Goal: Use online tool/utility: Utilize a website feature to perform a specific function

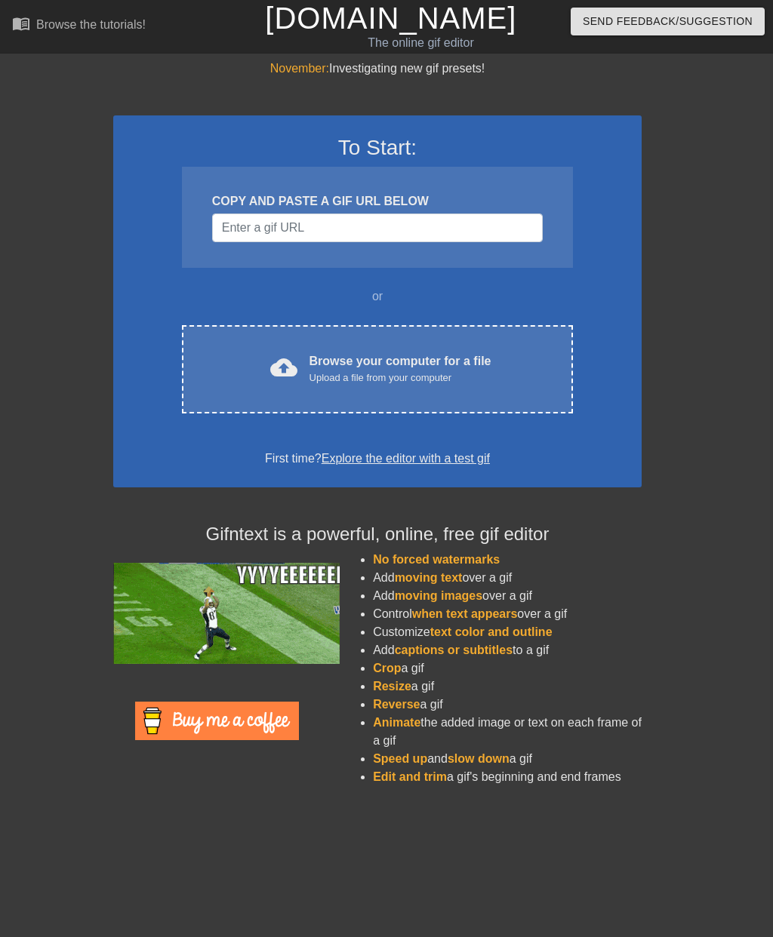
click at [500, 356] on div "cloud_upload Browse your computer for a file Upload a file from your computer" at bounding box center [378, 369] width 328 height 34
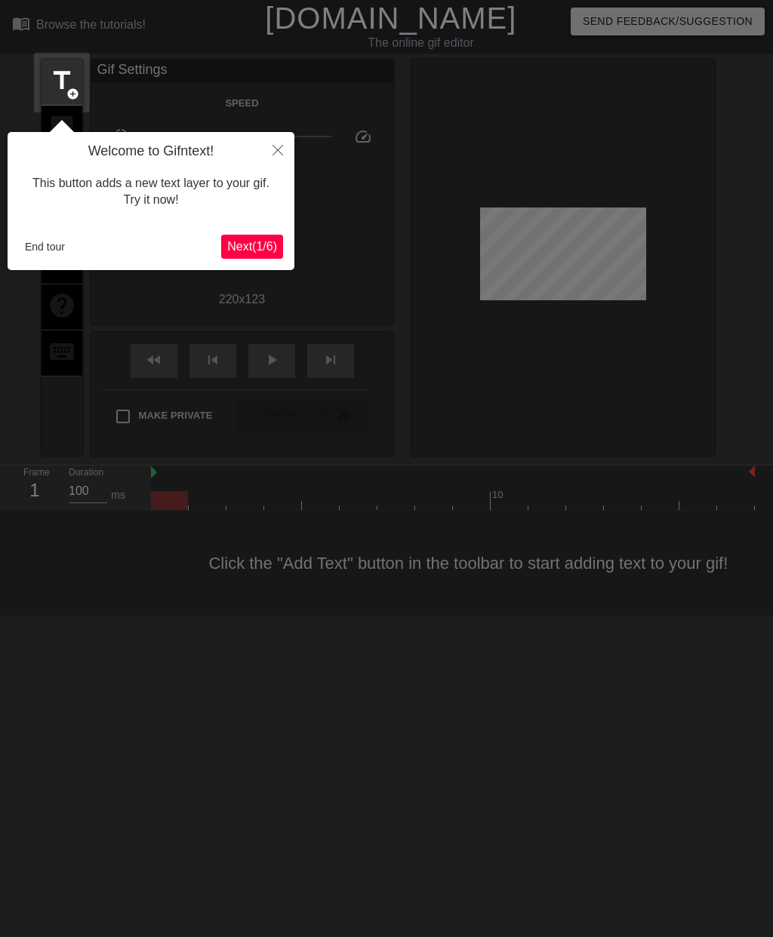
click at [261, 242] on span "Next ( 1 / 6 )" at bounding box center [252, 246] width 50 height 13
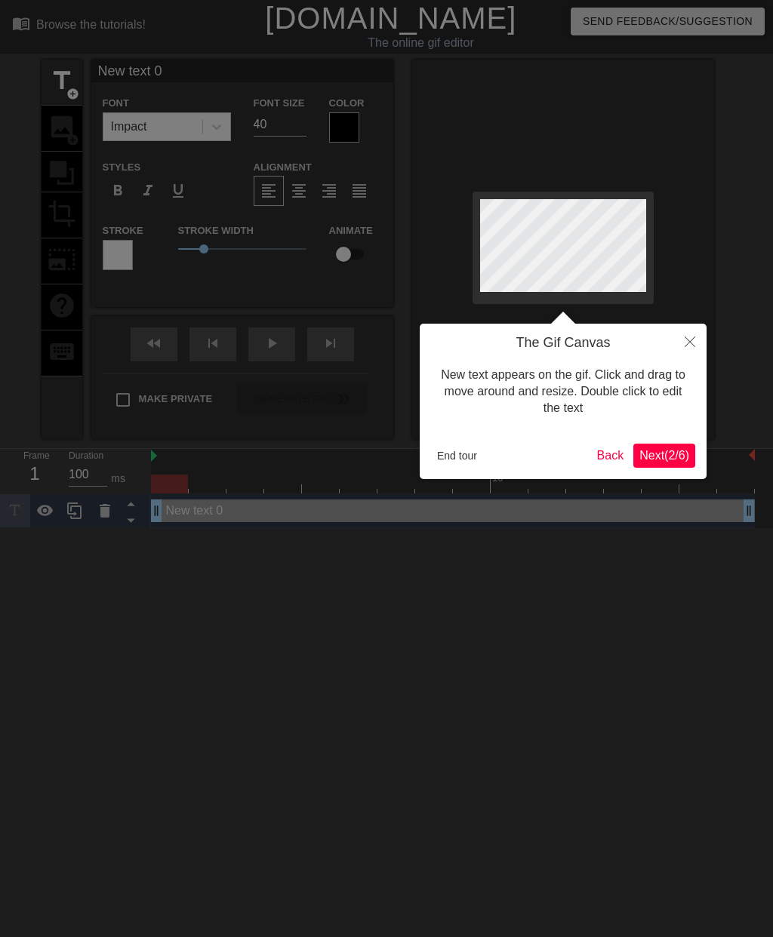
click at [463, 457] on button "End tour" at bounding box center [457, 456] width 52 height 23
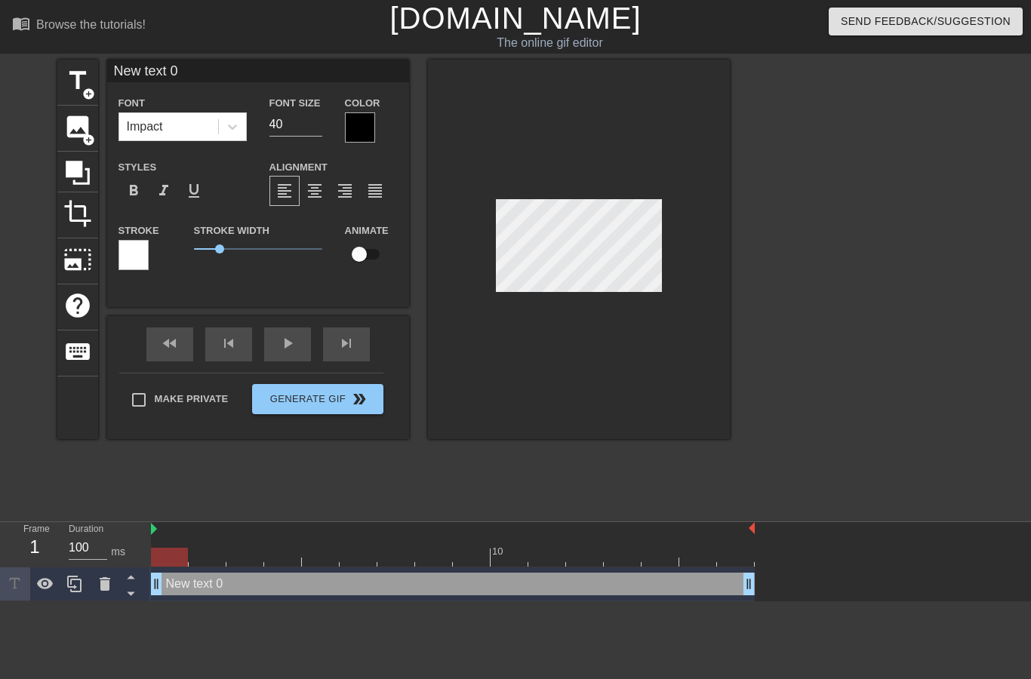
scroll to position [0, 3]
type textarea "New text"
type input "New text"
type textarea "New text"
type input "New tex"
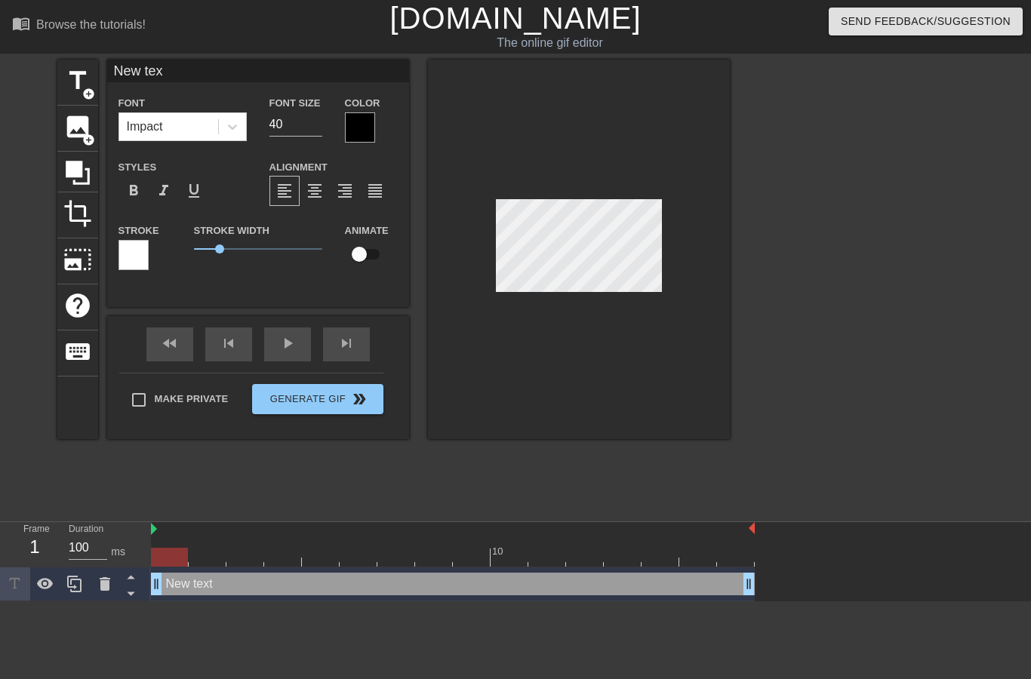
type textarea "New te"
type input "New te"
type textarea "New t"
type input "New"
type textarea "New"
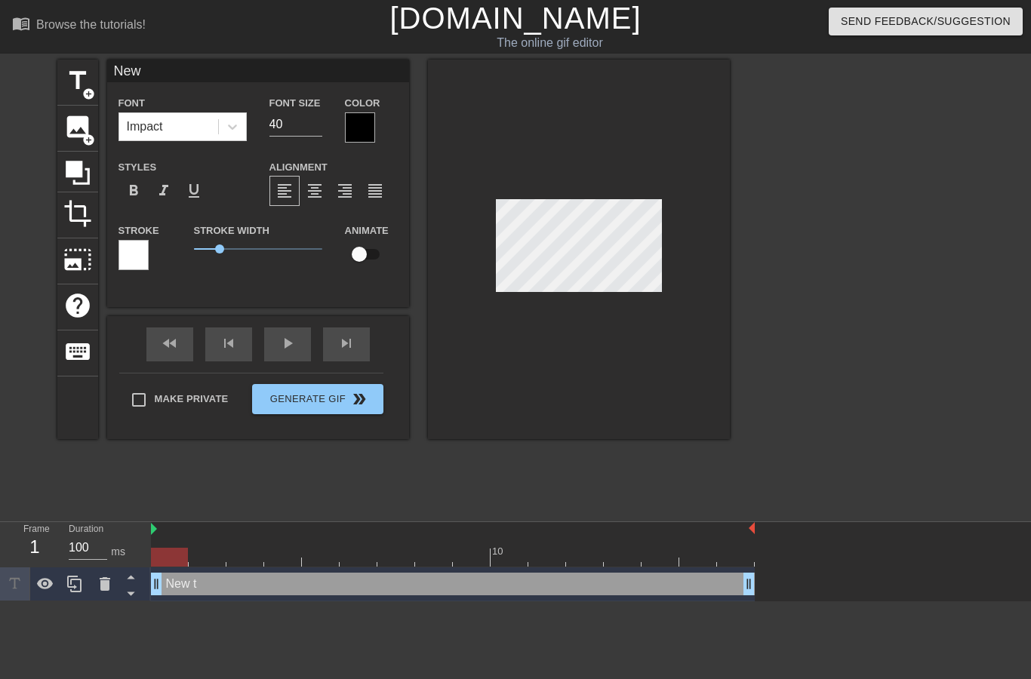
type input "New"
type textarea "Ne"
type input "Ne"
type textarea "N"
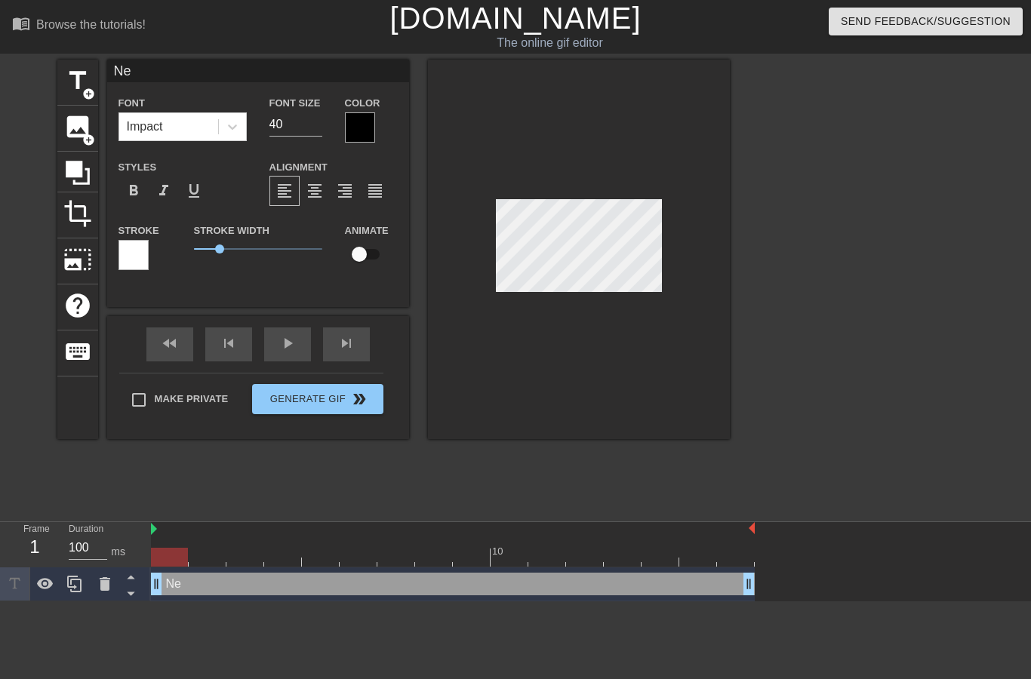
type input "N"
type input "T"
type textarea "T"
type input "Tr"
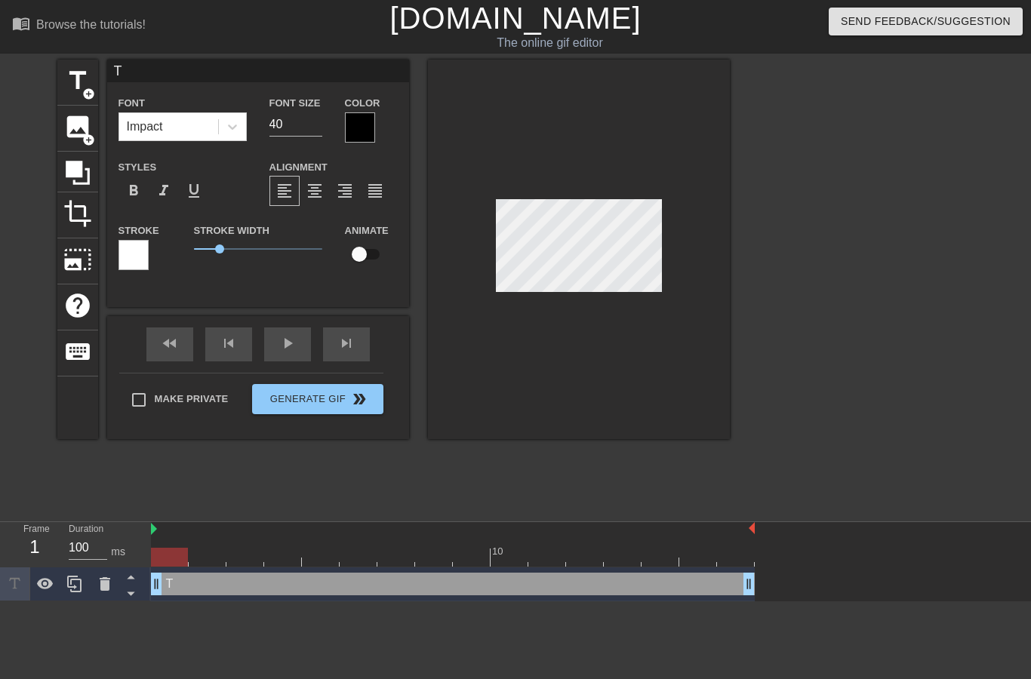
type textarea "Tr"
type input "Tru"
type textarea "Tru"
click at [772, 206] on div at bounding box center [861, 286] width 226 height 453
click at [772, 171] on div at bounding box center [861, 286] width 226 height 453
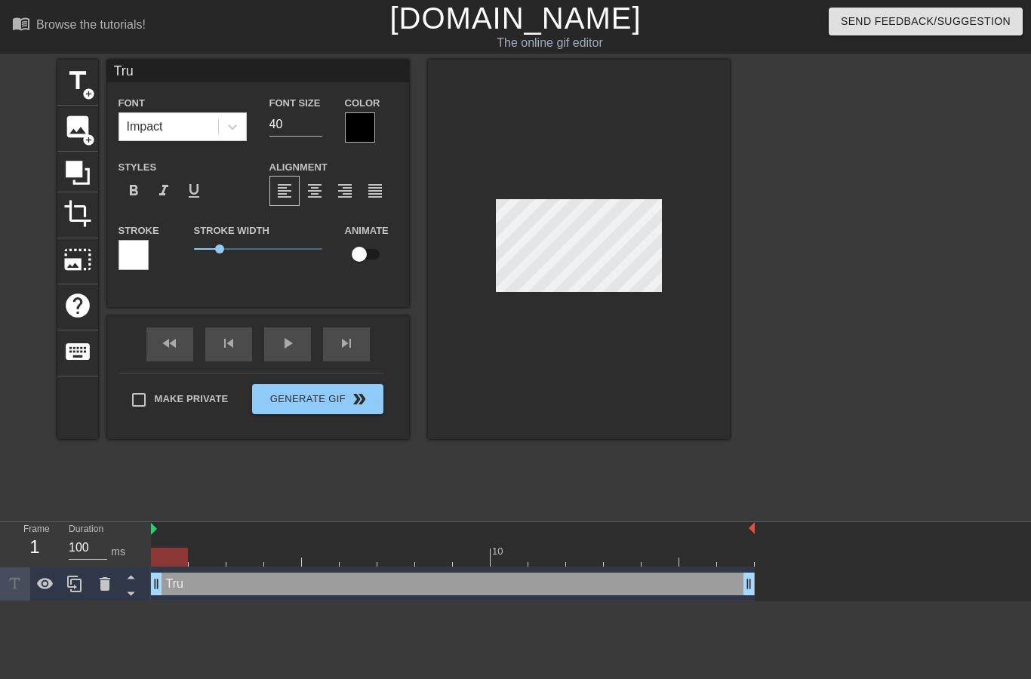
click at [580, 335] on div at bounding box center [579, 250] width 302 height 380
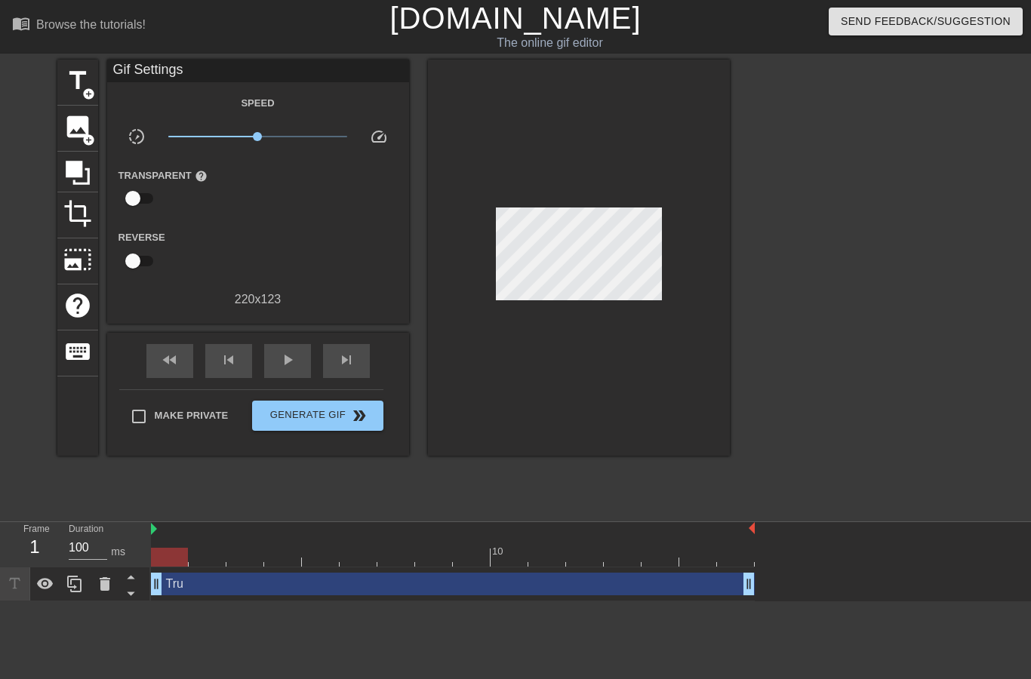
click at [81, 96] on div "title add_circle" at bounding box center [77, 83] width 41 height 46
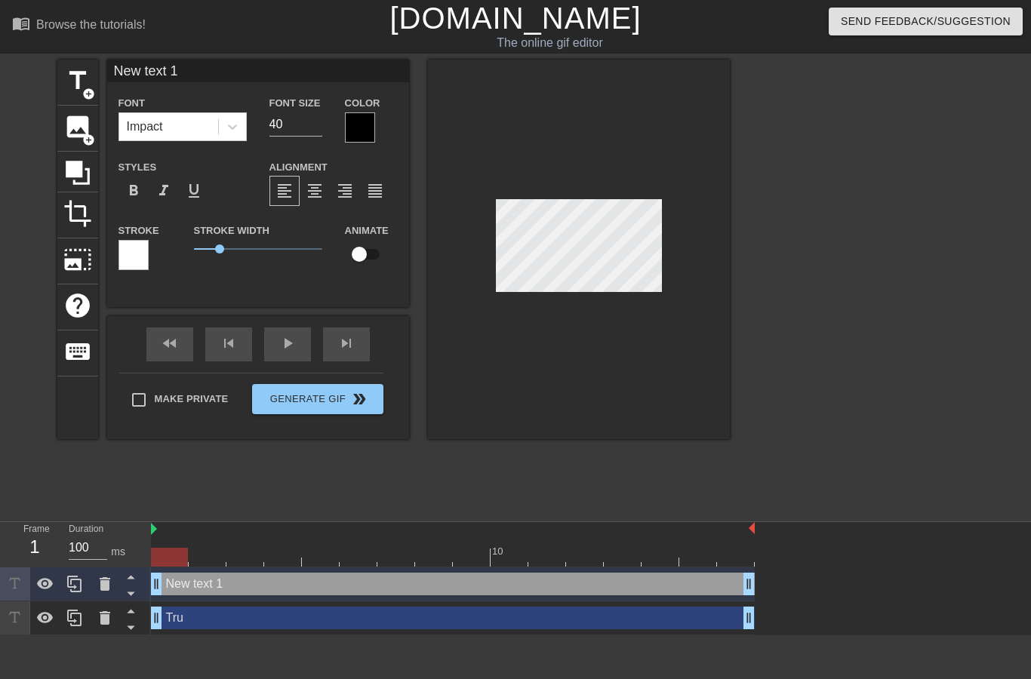
click at [236, 591] on div "New text 1 drag_handle drag_handle" at bounding box center [453, 584] width 604 height 23
type input "r"
type textarea "r"
type input "R"
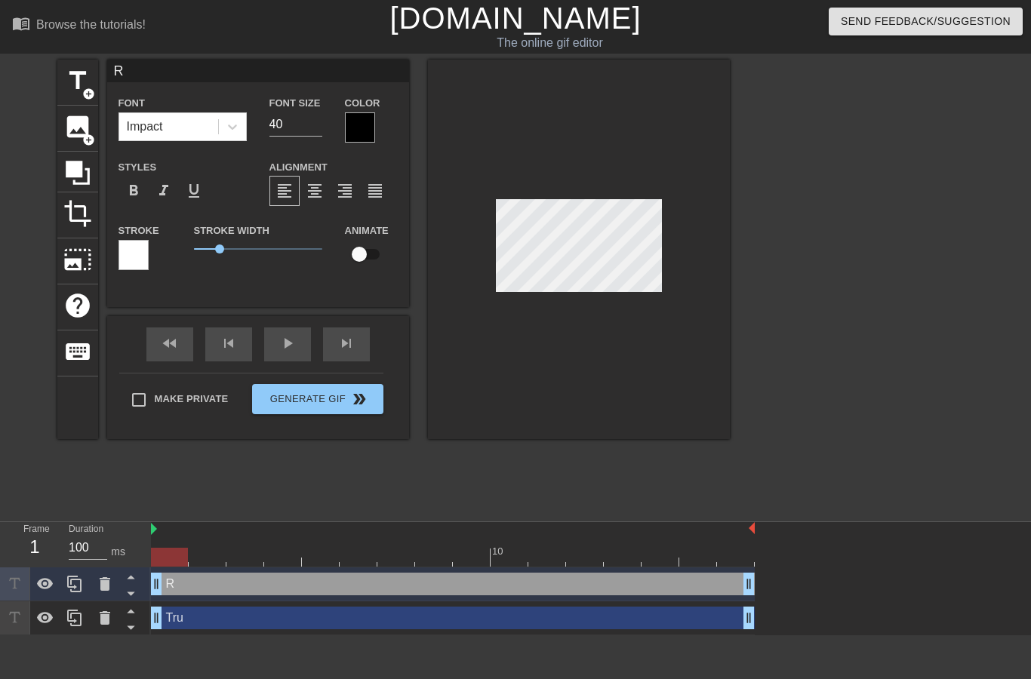
type textarea "Ri"
type input "Ri"
type textarea "Riz"
type input "Riz"
type textarea "Rizz"
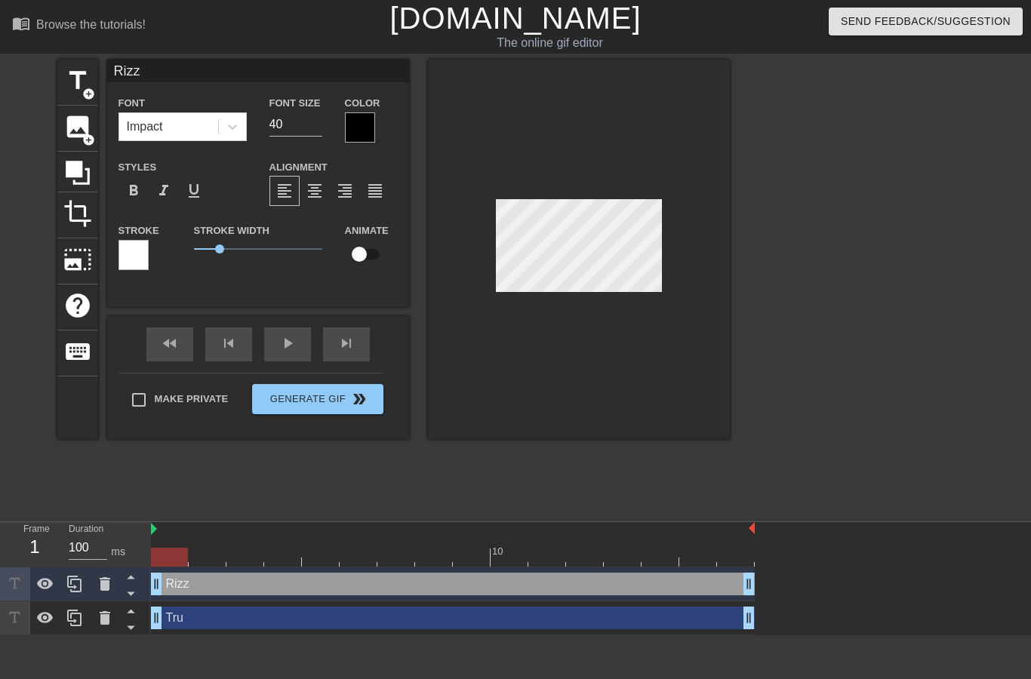
scroll to position [0, 1]
type input "[PERSON_NAME]"
type textarea "[PERSON_NAME]"
click at [772, 216] on div at bounding box center [861, 286] width 226 height 453
click at [720, 201] on div at bounding box center [579, 250] width 302 height 380
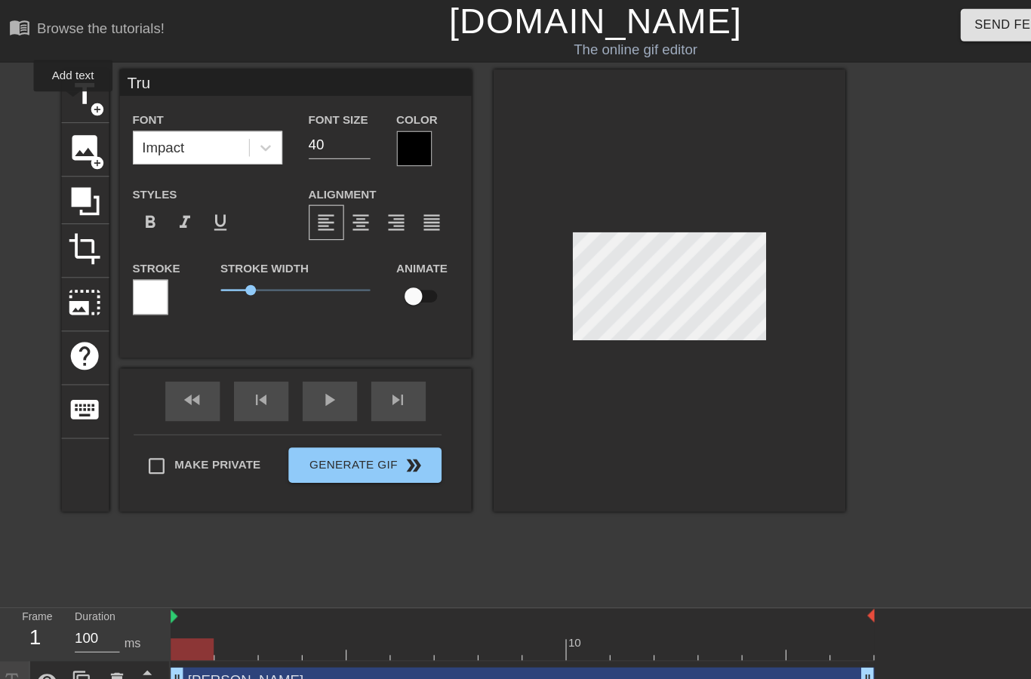
click at [68, 89] on span "title" at bounding box center [77, 80] width 29 height 29
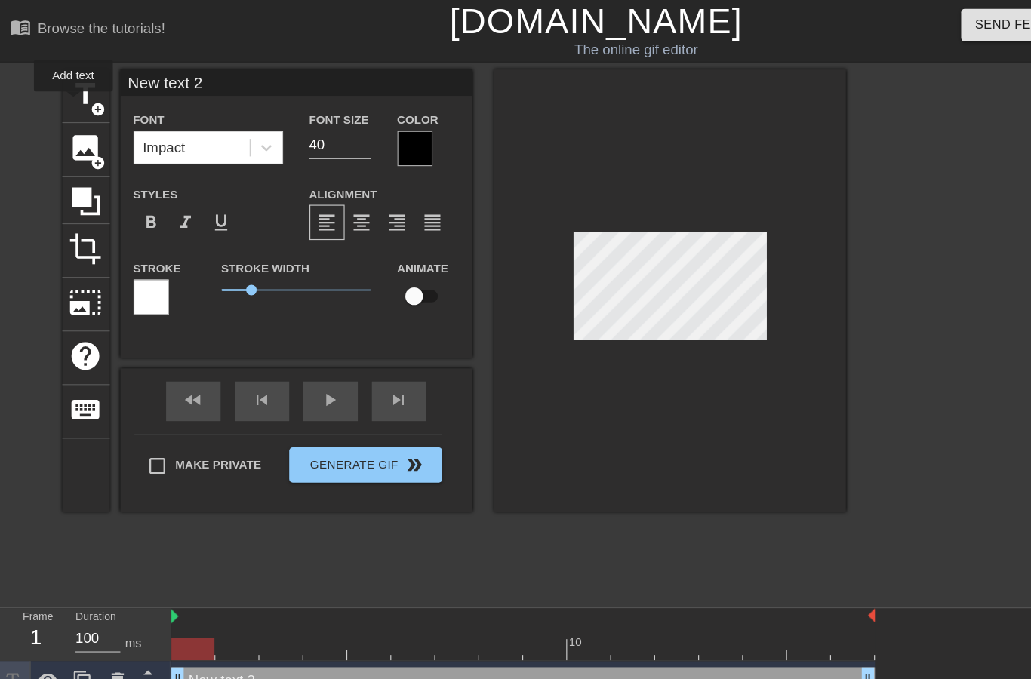
scroll to position [0, 4]
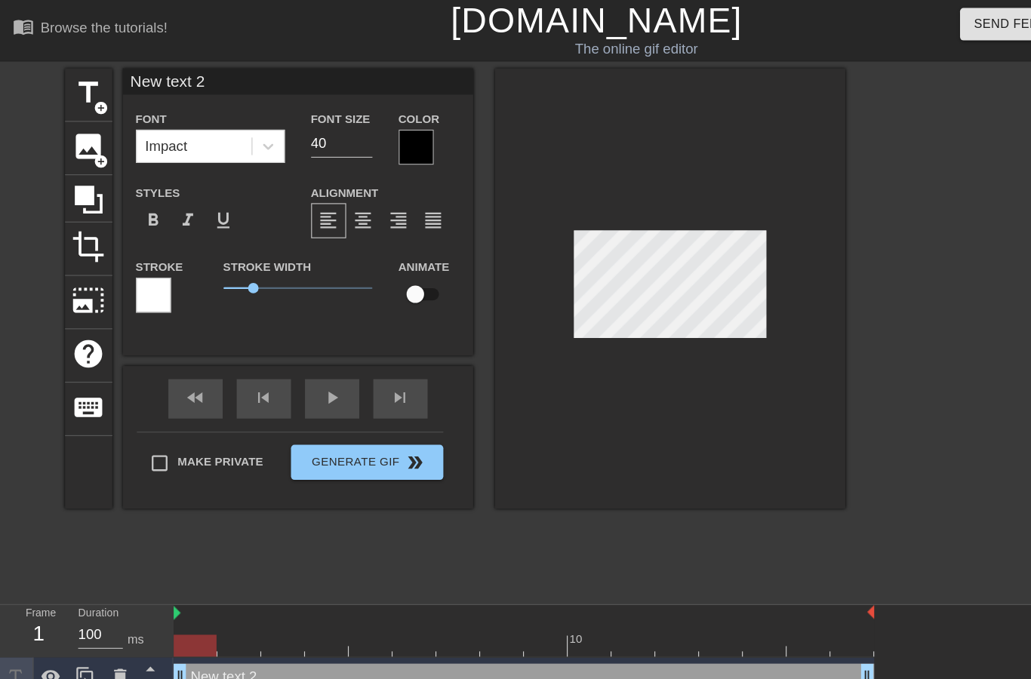
type input "New text"
type textarea "New text"
type input "New text"
type textarea "New tex"
type input "New tex"
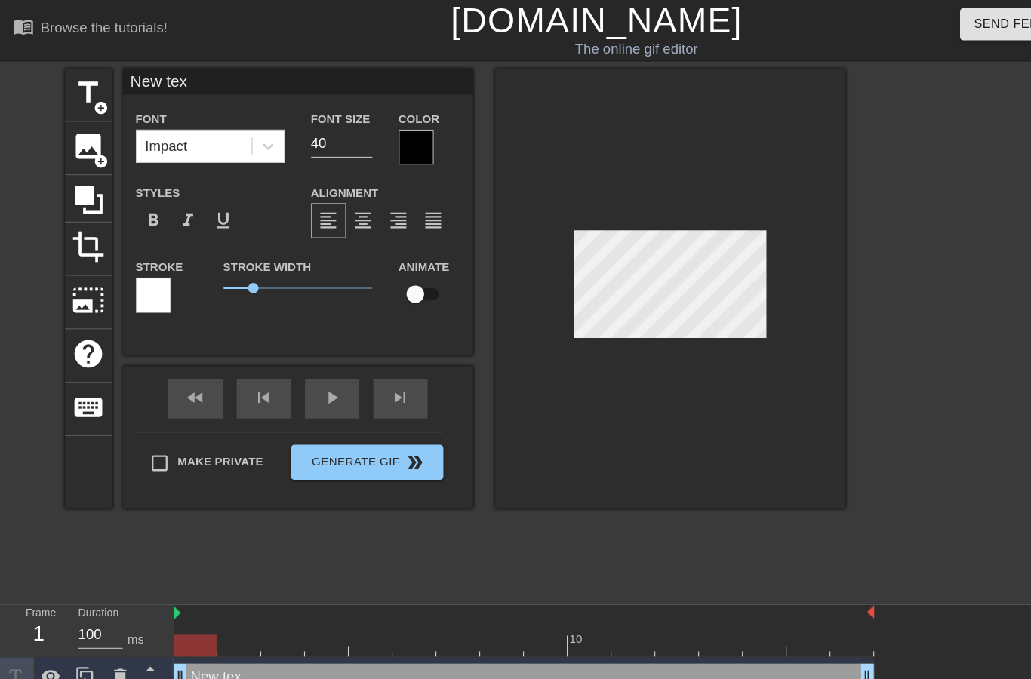
type textarea "New te"
type input "New t"
type textarea "New"
type input "New"
type textarea "Ne"
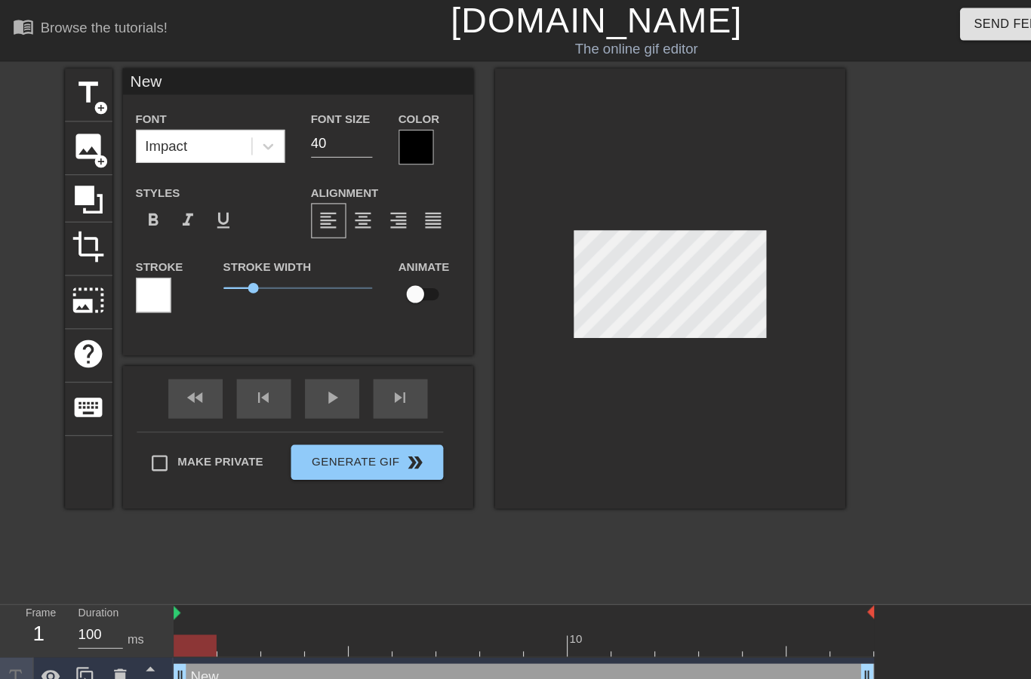
type input "Ne"
type textarea "N"
type input "N"
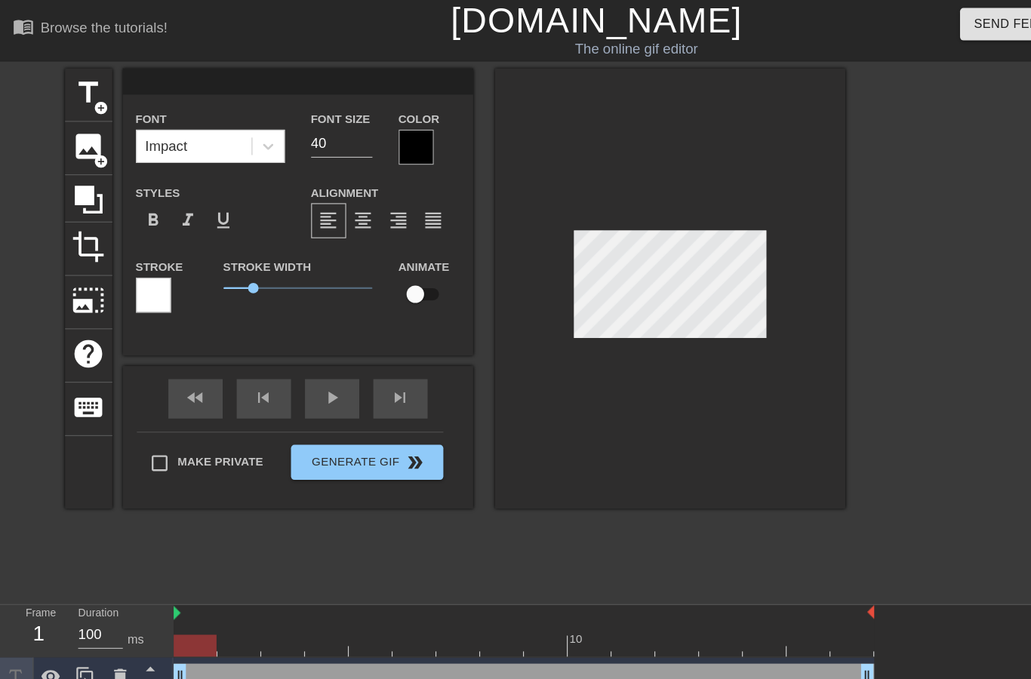
type input "J"
type textarea "J"
type input "Je"
type textarea "[PERSON_NAME]"
type input "[PERSON_NAME]"
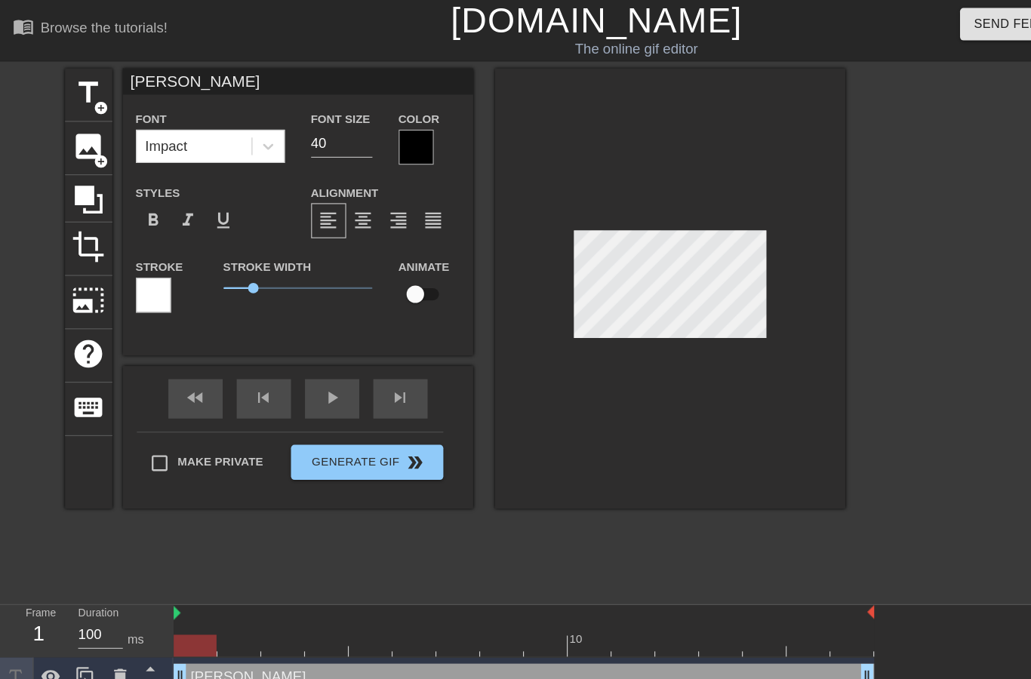
type textarea "[PERSON_NAME]"
type input "Jense"
type textarea "[PERSON_NAME]"
type input "[PERSON_NAME]"
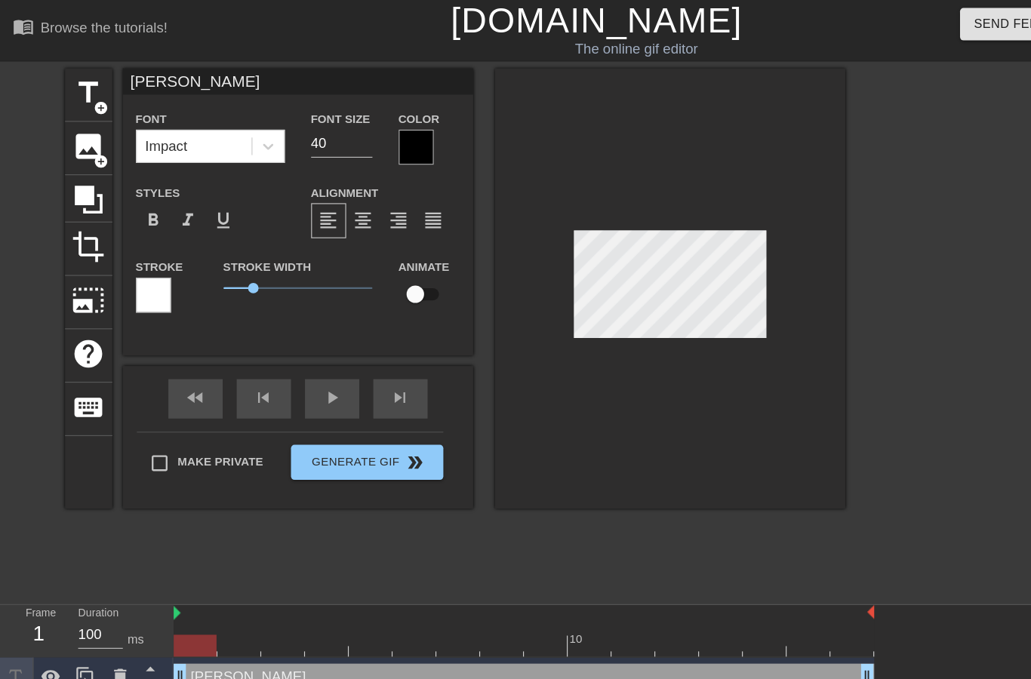
click at [772, 241] on div at bounding box center [861, 286] width 226 height 453
click at [772, 364] on div at bounding box center [861, 286] width 226 height 453
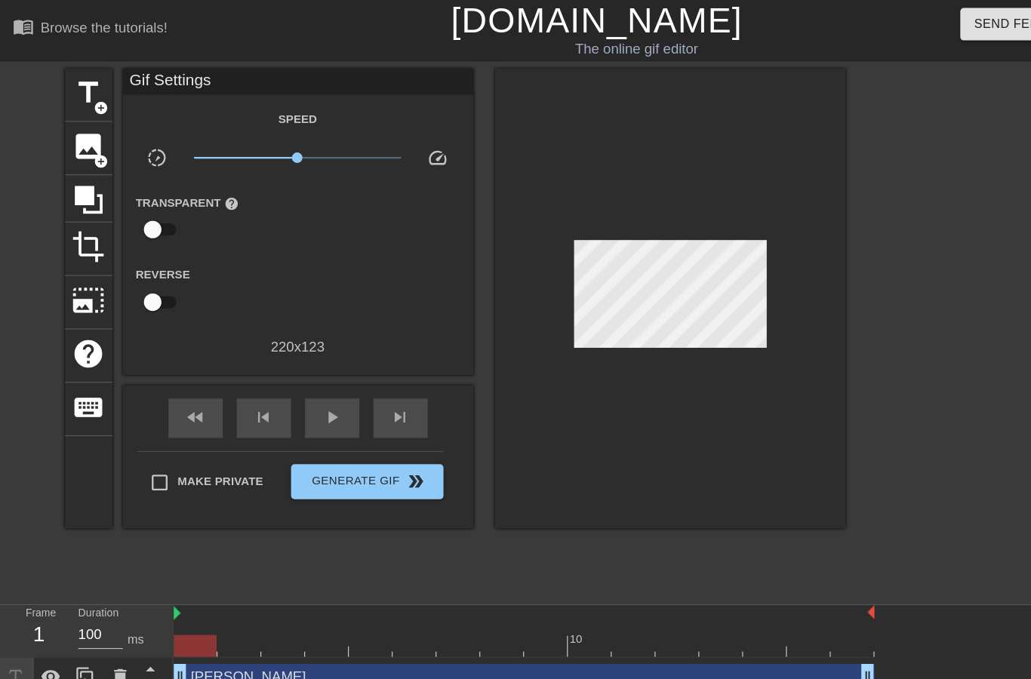
click at [74, 85] on span "title" at bounding box center [77, 80] width 29 height 29
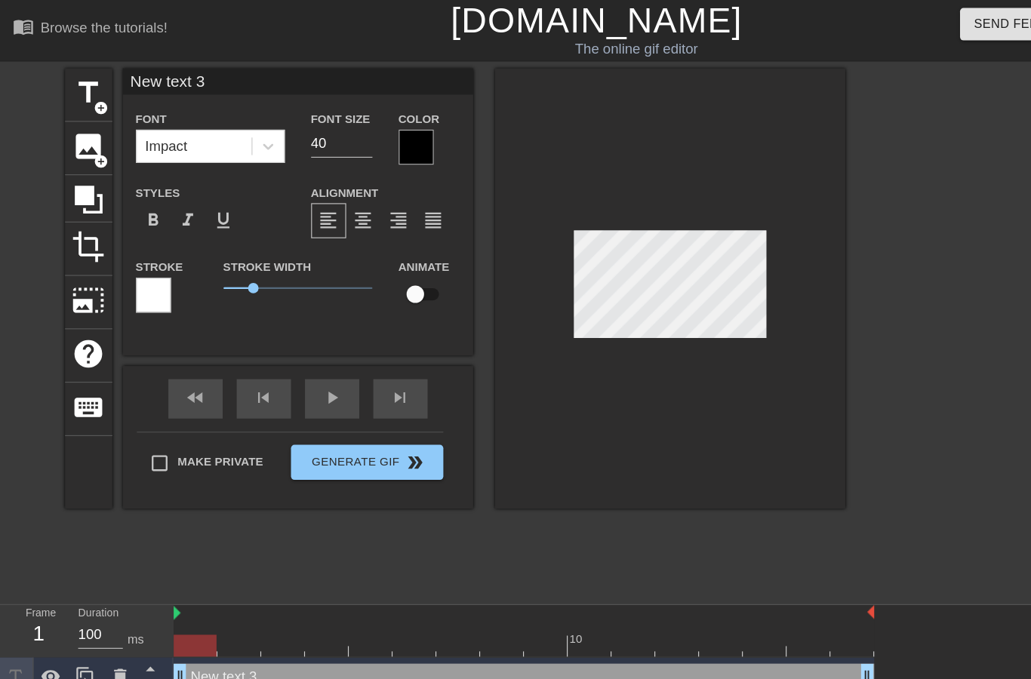
type input "New text"
type textarea "New text"
type input "New text"
type textarea "New tex"
type input "New tex"
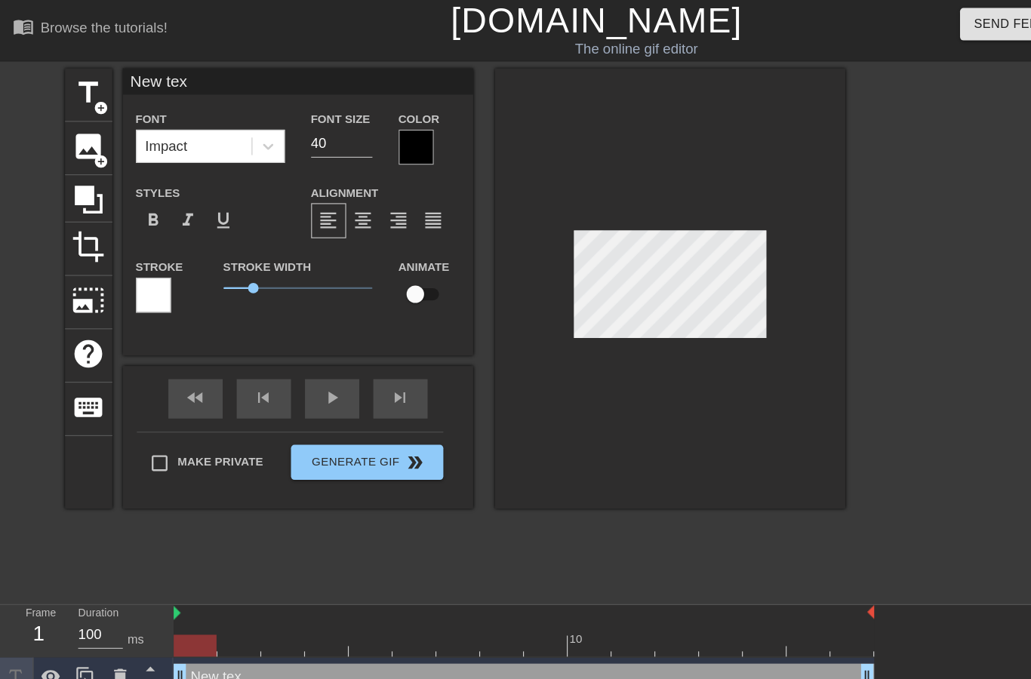
type textarea "New te"
type input "New te"
type textarea "New t"
type input "New t"
type textarea "New"
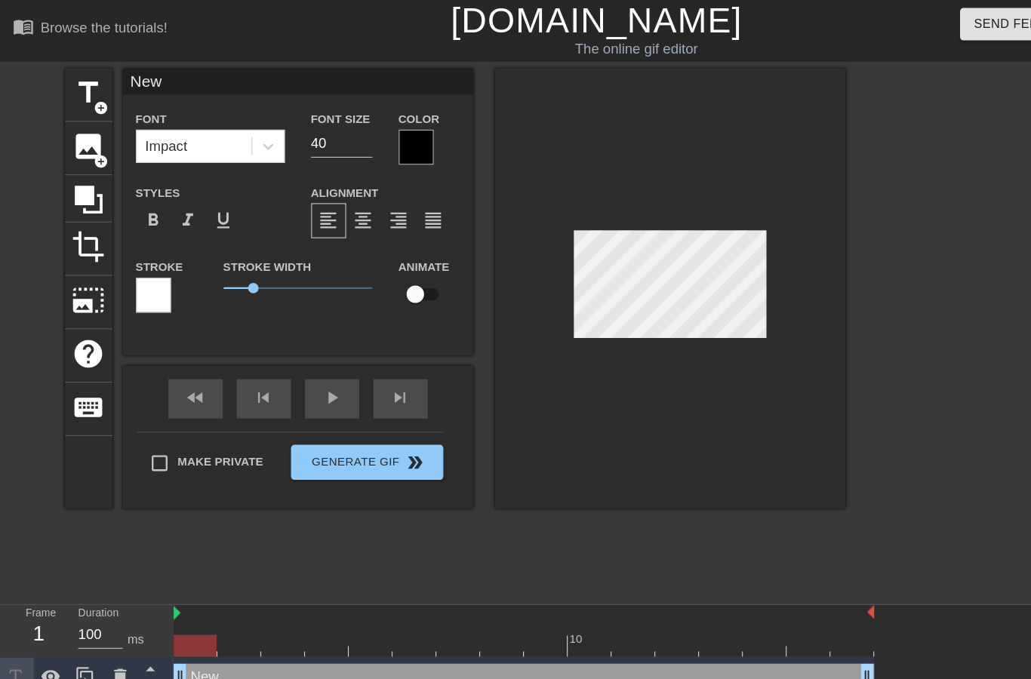
type input "New"
type textarea "Ne"
type input "N"
type textarea "N"
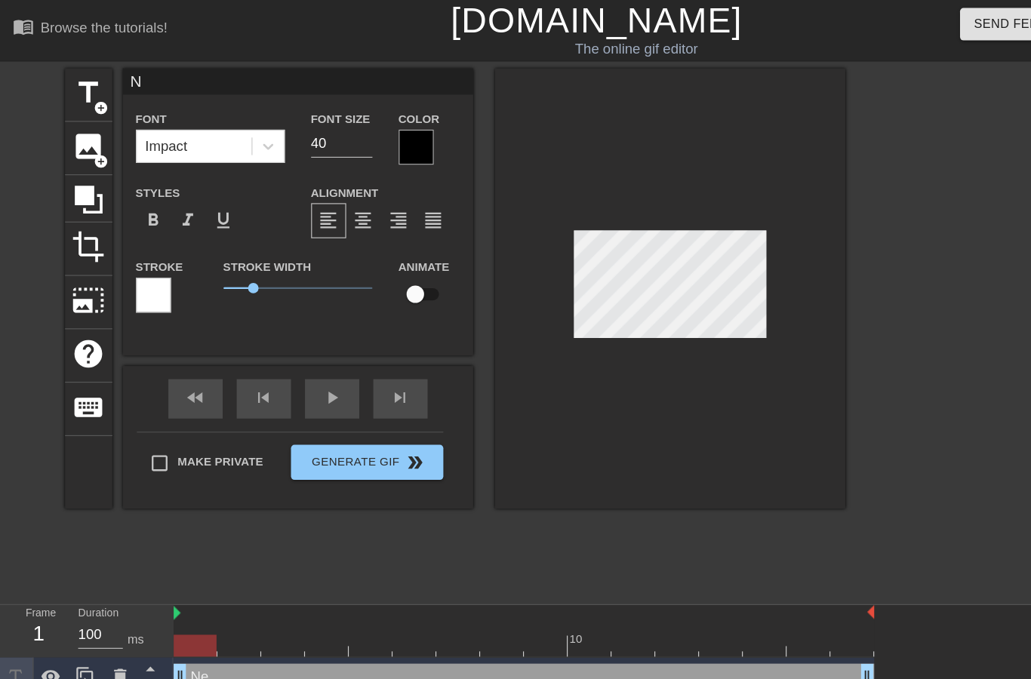
scroll to position [0, 0]
type input "M"
type textarea "Me"
type input "Me"
type textarea "Mem"
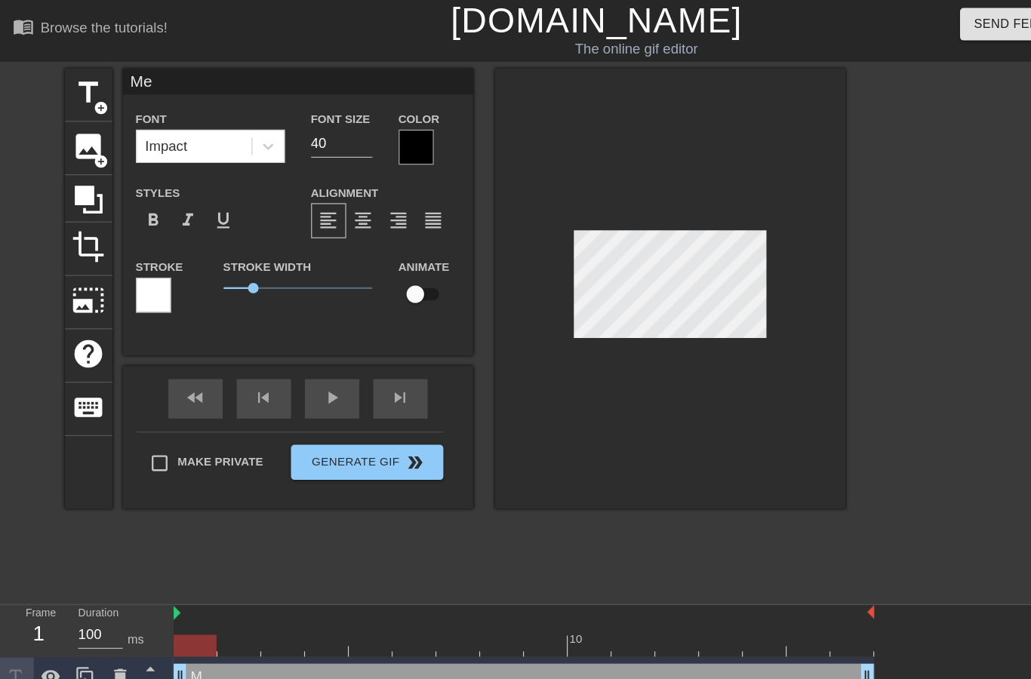
type input "Mem"
type textarea "Memo"
type input "Memo"
click at [772, 219] on div at bounding box center [861, 286] width 226 height 453
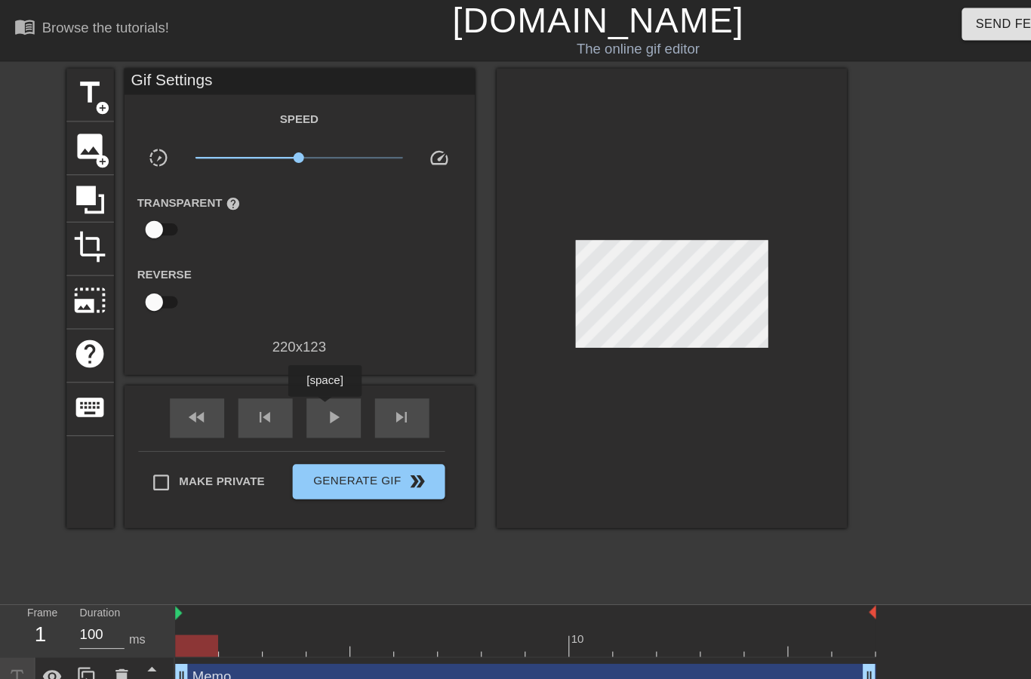
click at [282, 353] on span "play_arrow" at bounding box center [288, 360] width 18 height 18
click at [78, 89] on span "title" at bounding box center [77, 80] width 29 height 29
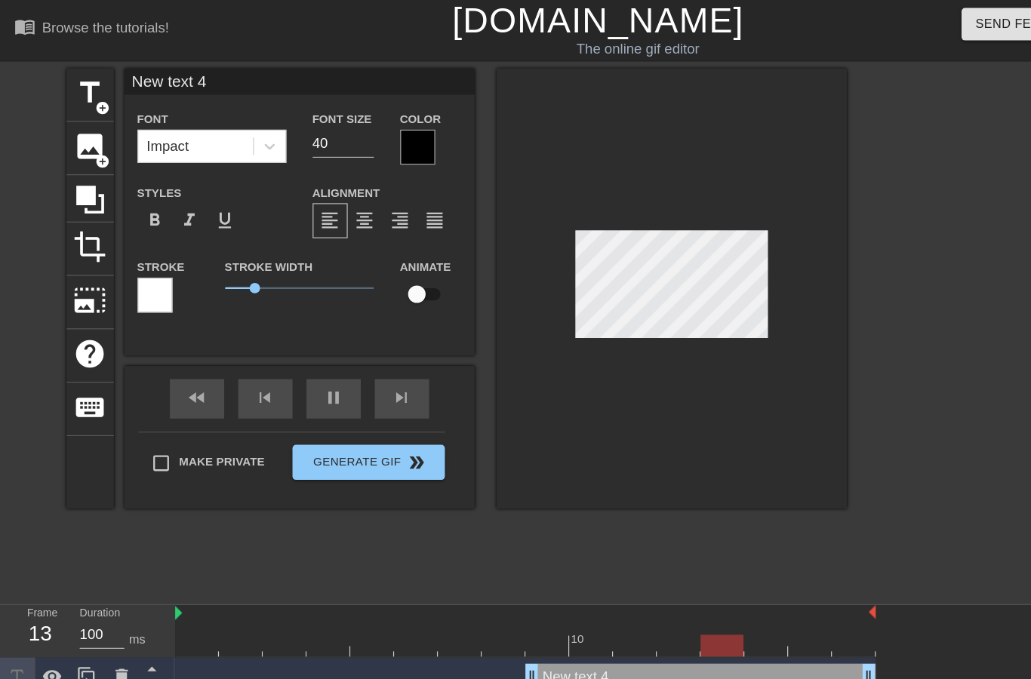
scroll to position [0, 4]
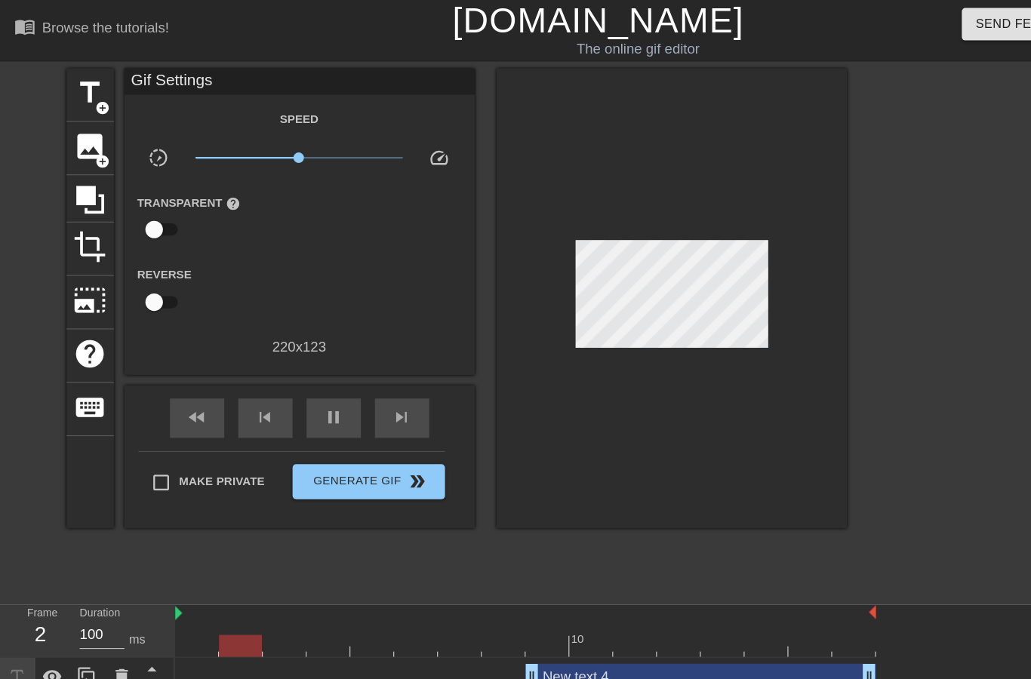
click at [280, 368] on div "pause" at bounding box center [287, 361] width 47 height 34
click at [288, 373] on div "play_arrow" at bounding box center [287, 361] width 47 height 34
click at [288, 371] on div "pause" at bounding box center [287, 361] width 47 height 34
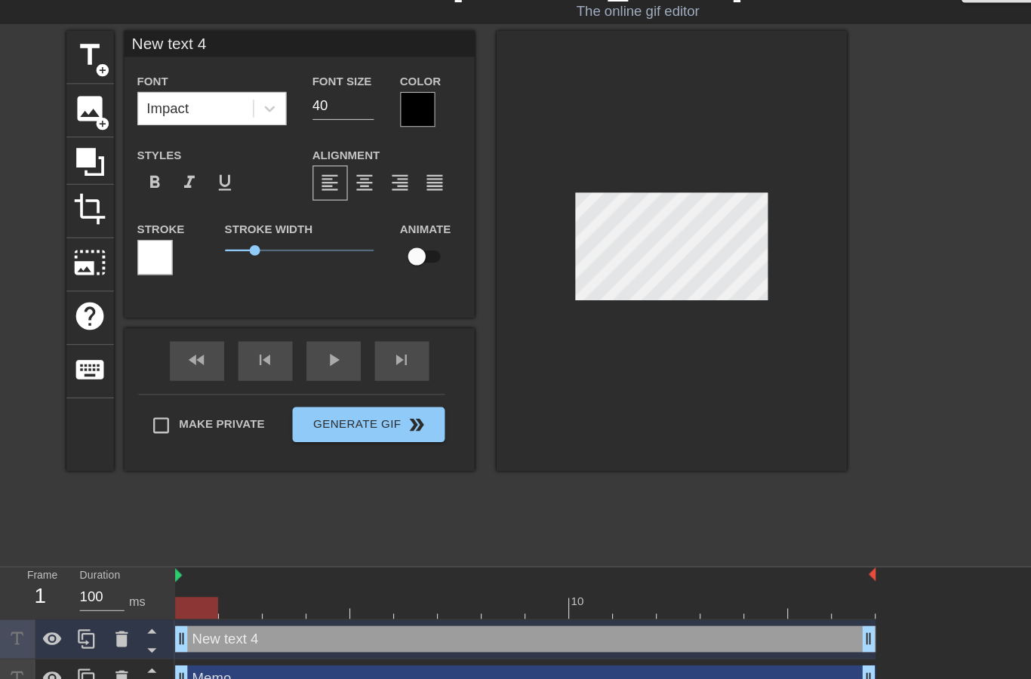
type input "New text4"
type textarea "New text4"
type input "New tex4"
type textarea "New tex4"
type input "New te4"
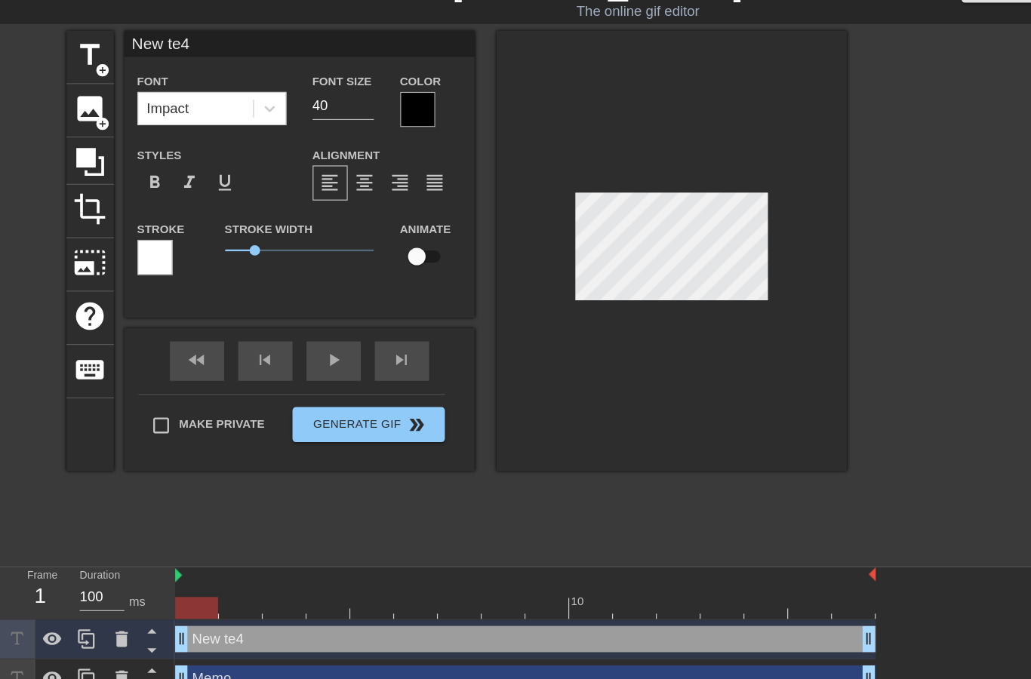
type textarea "New t4"
type input "New t4"
type textarea "New 4"
type input "New4"
type textarea "New4"
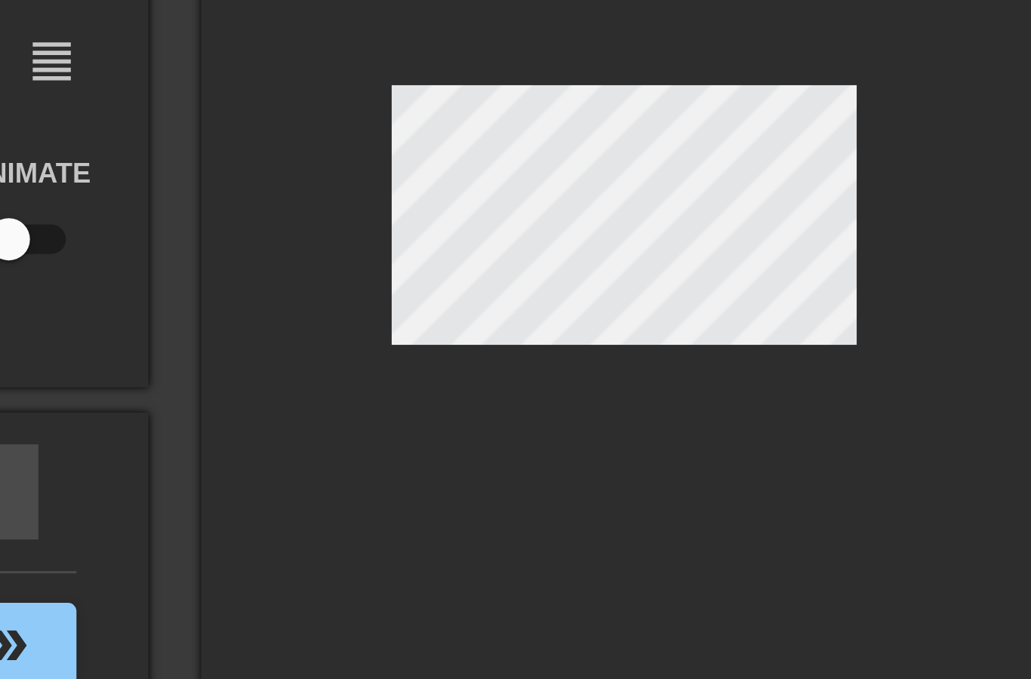
scroll to position [0, 2]
type input "New"
type textarea "Ne"
type input "Ne"
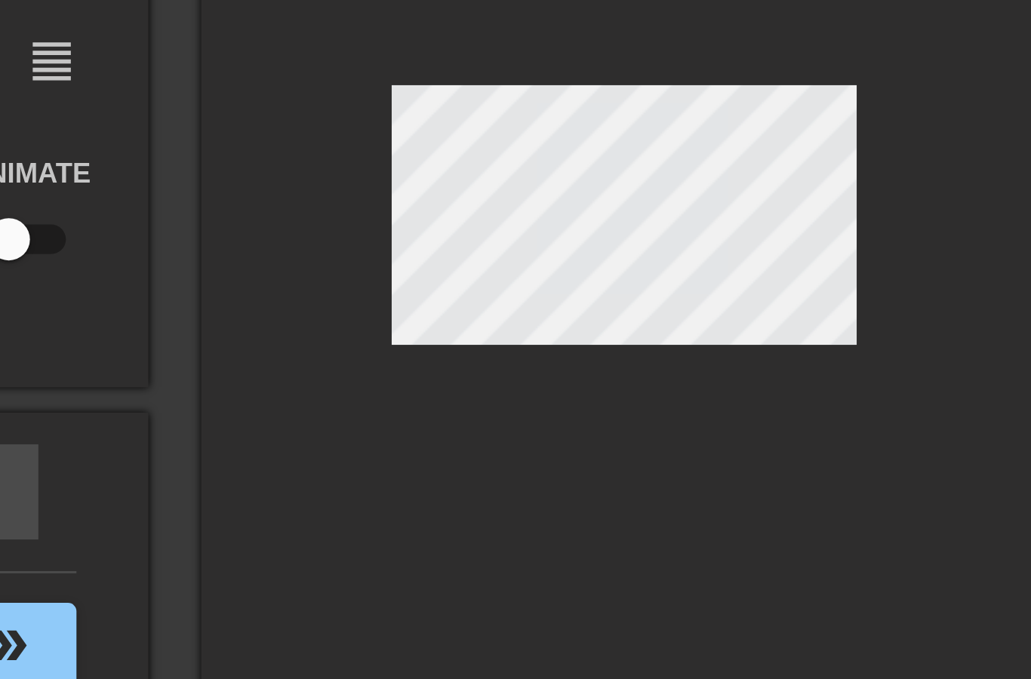
type textarea "N"
type input "N"
type input "B"
type textarea "Bo"
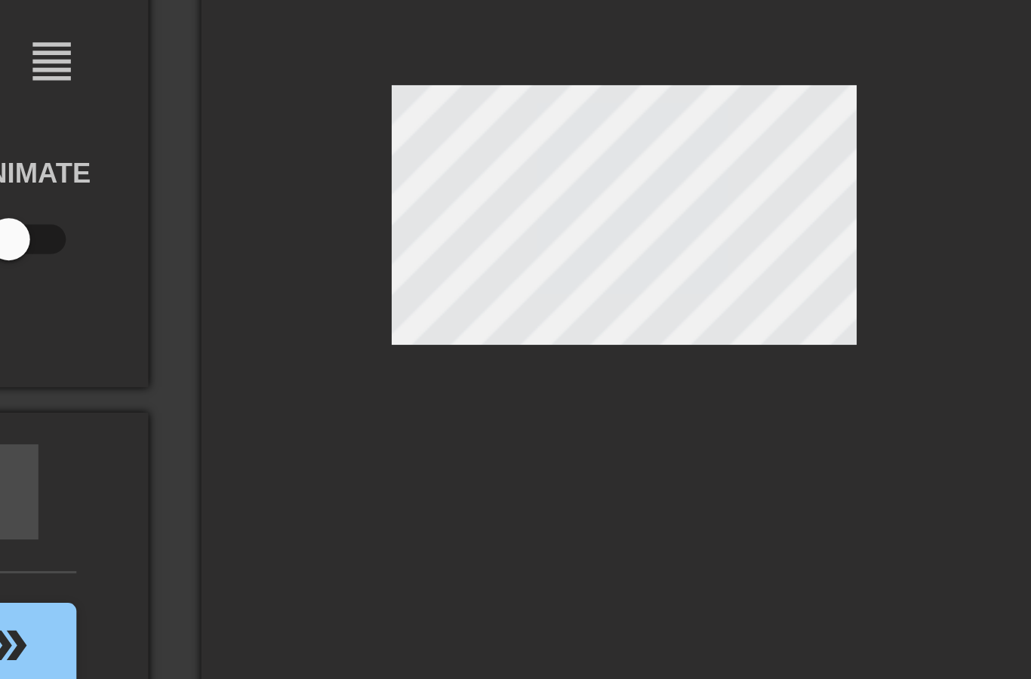
type input "Boy"
type textarea "Boy"
type input "Boyl"
type textarea "[PERSON_NAME]"
type input "[PERSON_NAME]"
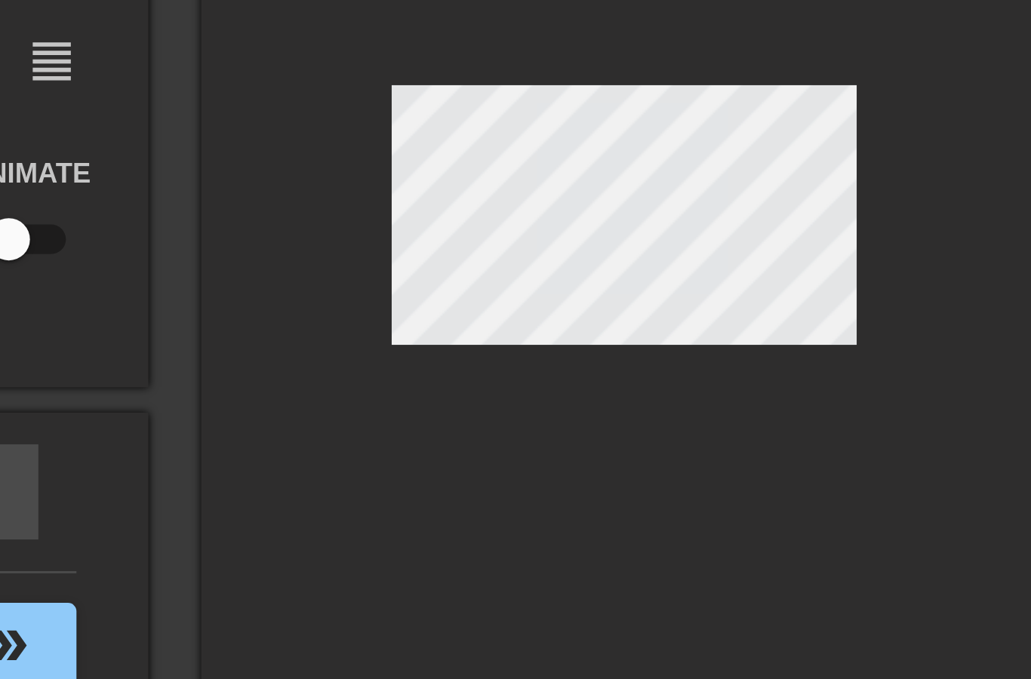
type textarea "[PERSON_NAME]"
click at [428, 103] on div at bounding box center [579, 250] width 302 height 380
click at [428, 147] on div at bounding box center [579, 250] width 302 height 380
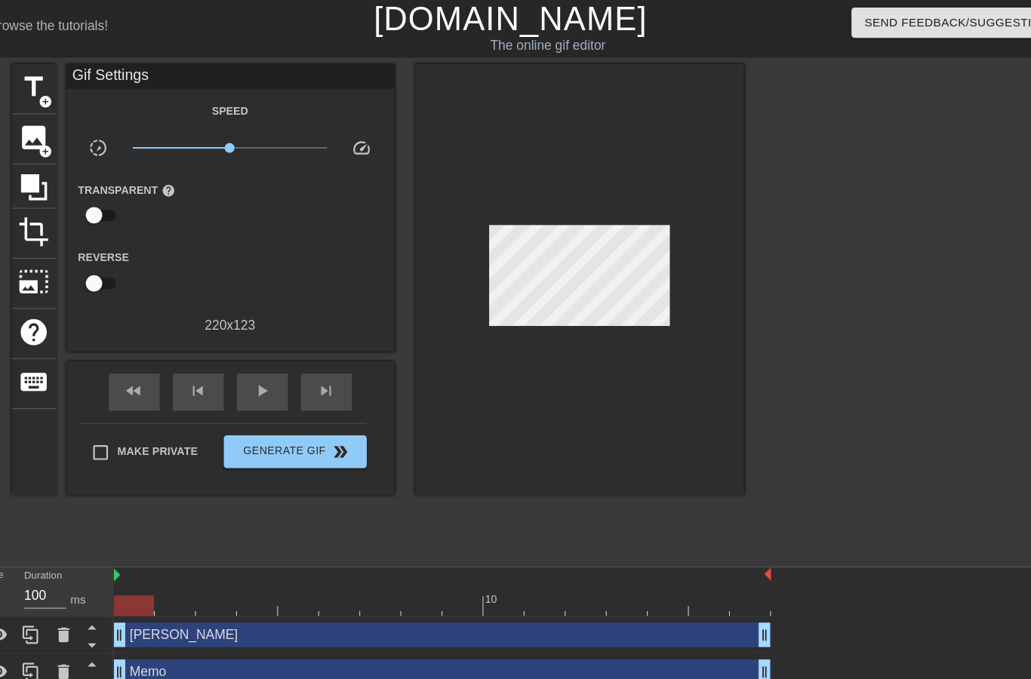
click at [279, 365] on span "play_arrow" at bounding box center [288, 360] width 18 height 18
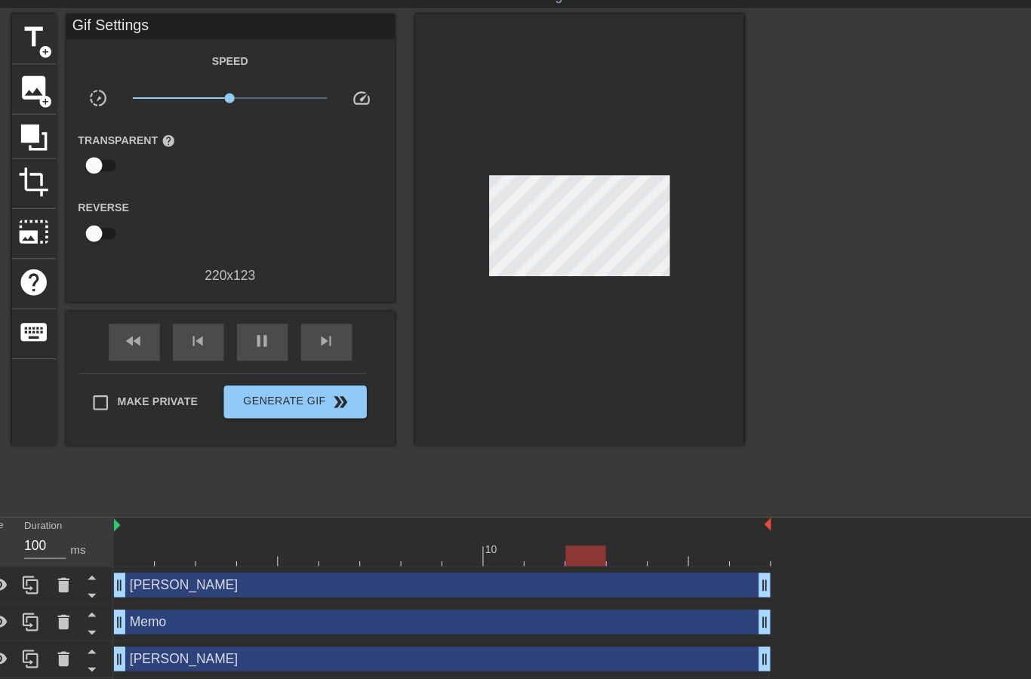
scroll to position [48, 0]
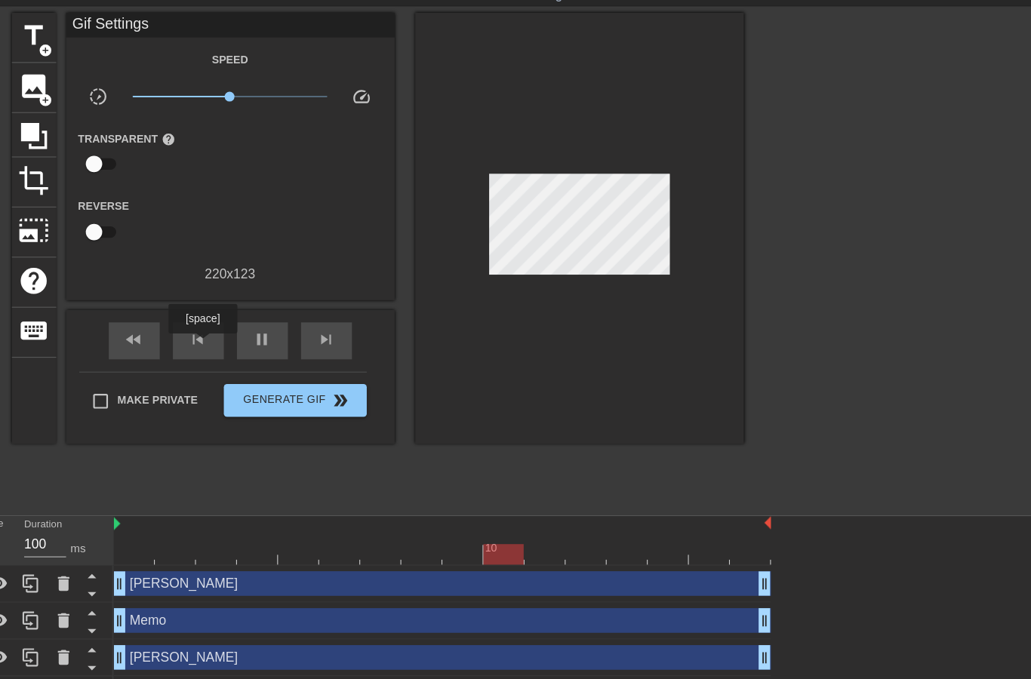
click at [279, 317] on span "pause" at bounding box center [288, 312] width 18 height 18
click at [432, 509] on div at bounding box center [453, 509] width 604 height 19
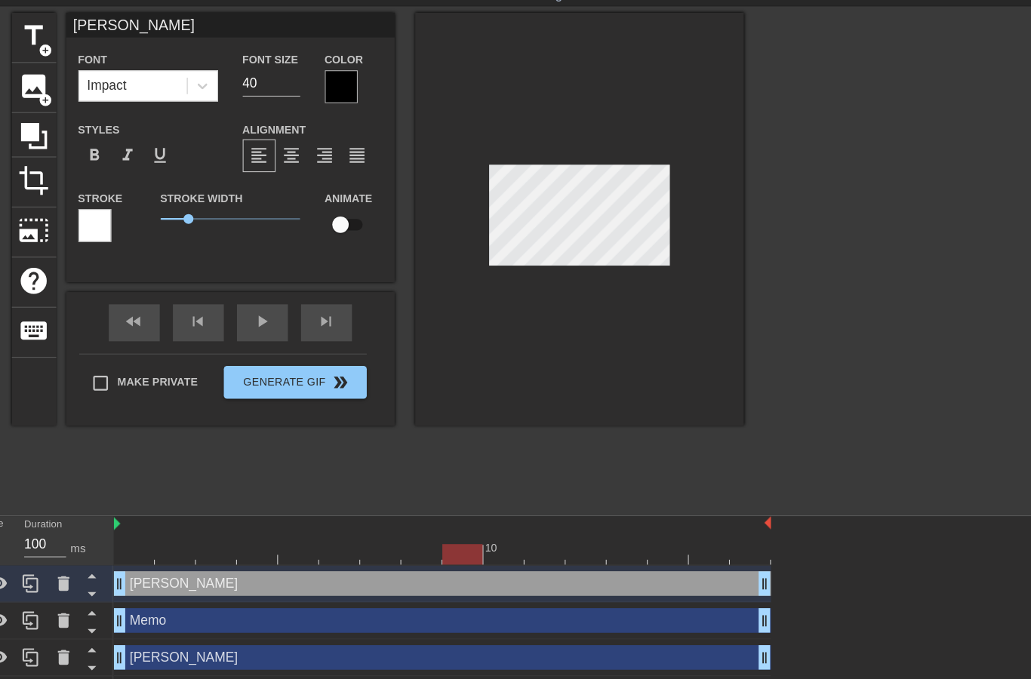
click at [240, 505] on div at bounding box center [453, 509] width 604 height 19
click at [307, 504] on div at bounding box center [453, 509] width 604 height 19
click at [528, 500] on div at bounding box center [547, 499] width 38 height 19
click at [772, 329] on div at bounding box center [861, 238] width 226 height 453
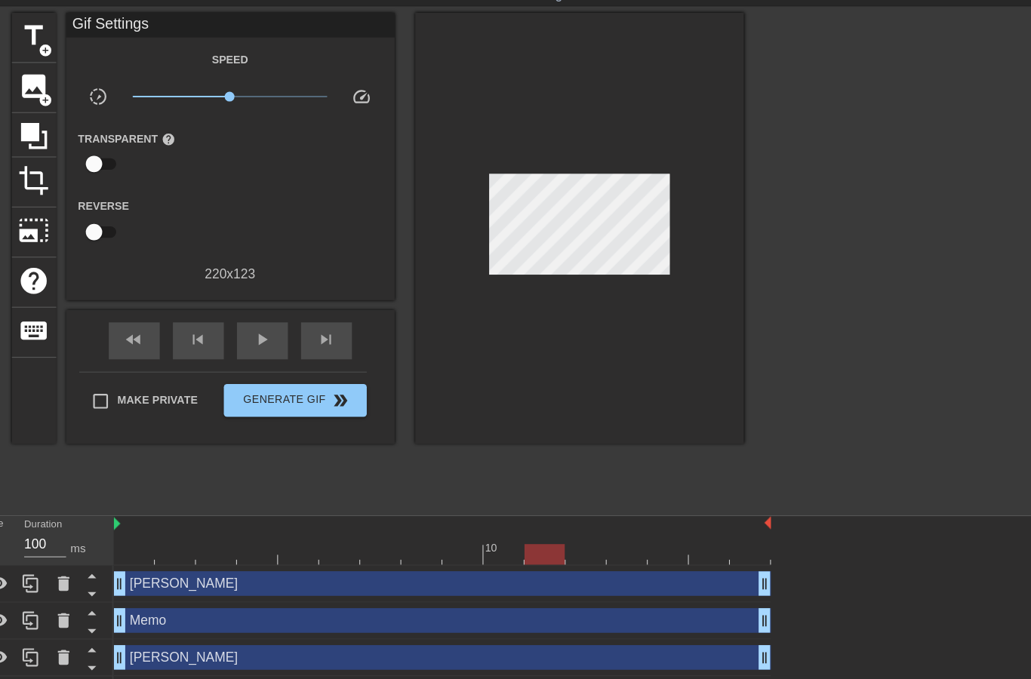
click at [279, 311] on span "play_arrow" at bounding box center [288, 312] width 18 height 18
click at [258, 372] on span "Generate Gif double_arrow" at bounding box center [317, 368] width 119 height 18
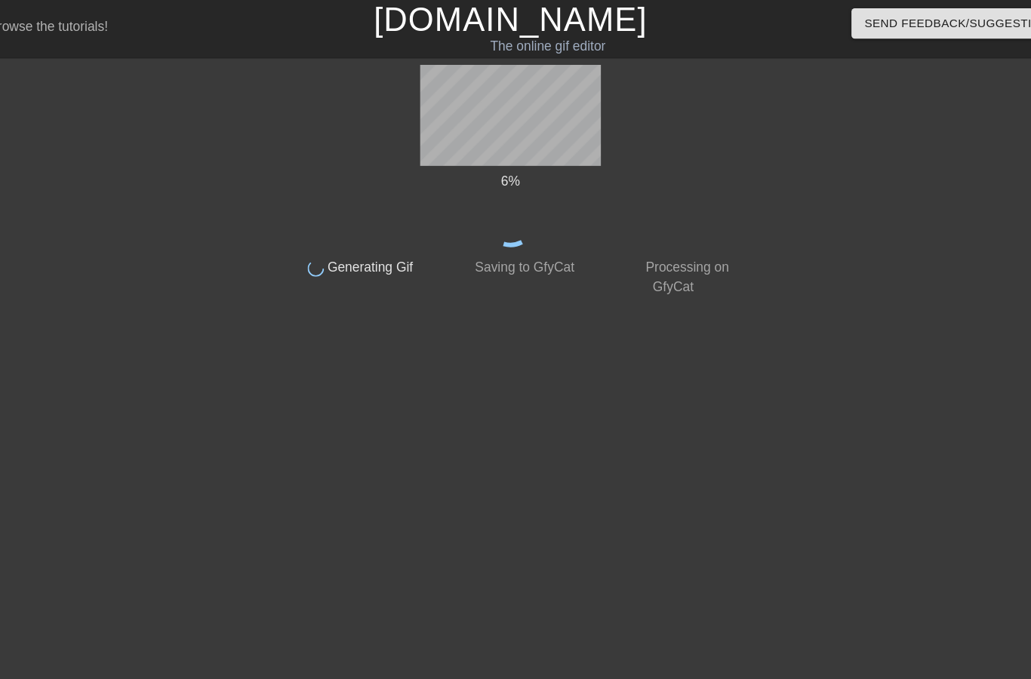
scroll to position [0, 0]
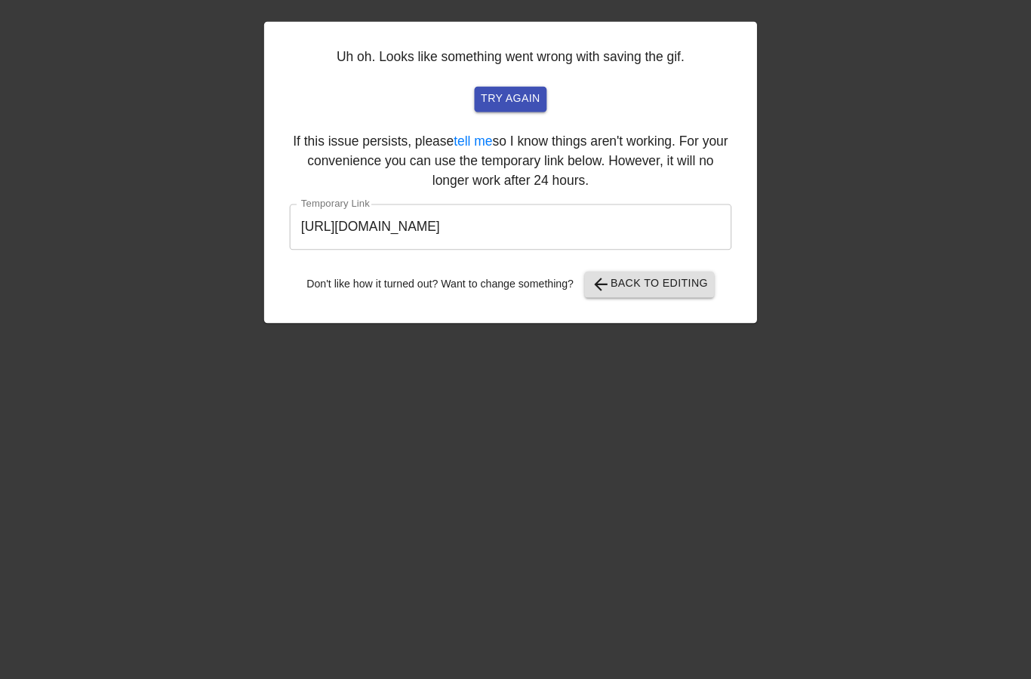
click at [555, 242] on input "[URL][DOMAIN_NAME]" at bounding box center [515, 263] width 406 height 42
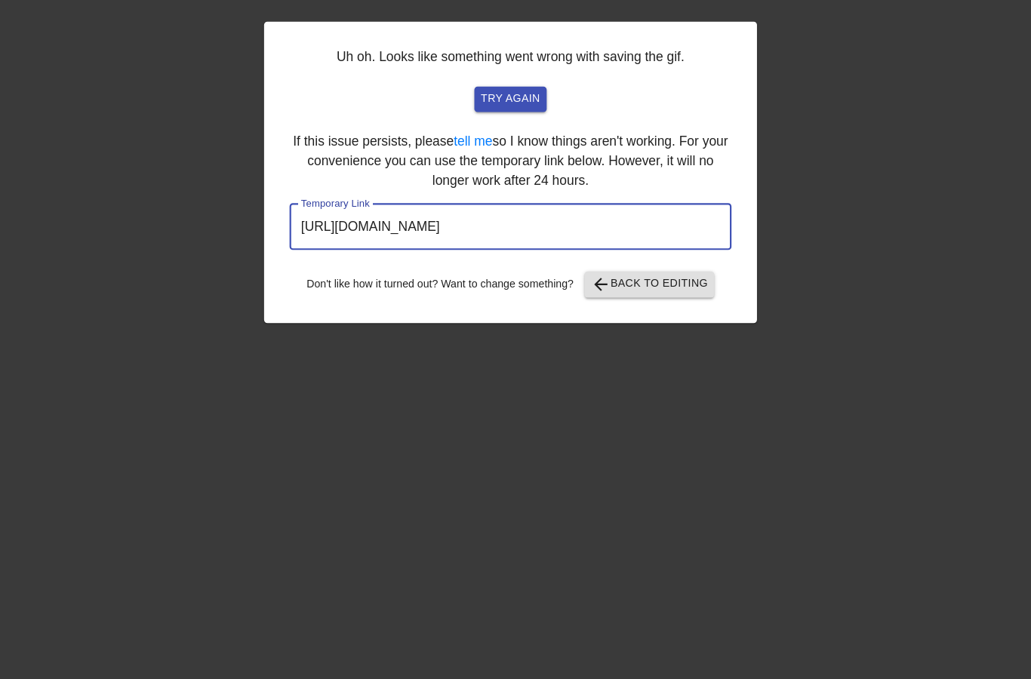
click at [535, 242] on input "[URL][DOMAIN_NAME]" at bounding box center [515, 263] width 406 height 42
